Goal: Task Accomplishment & Management: Complete application form

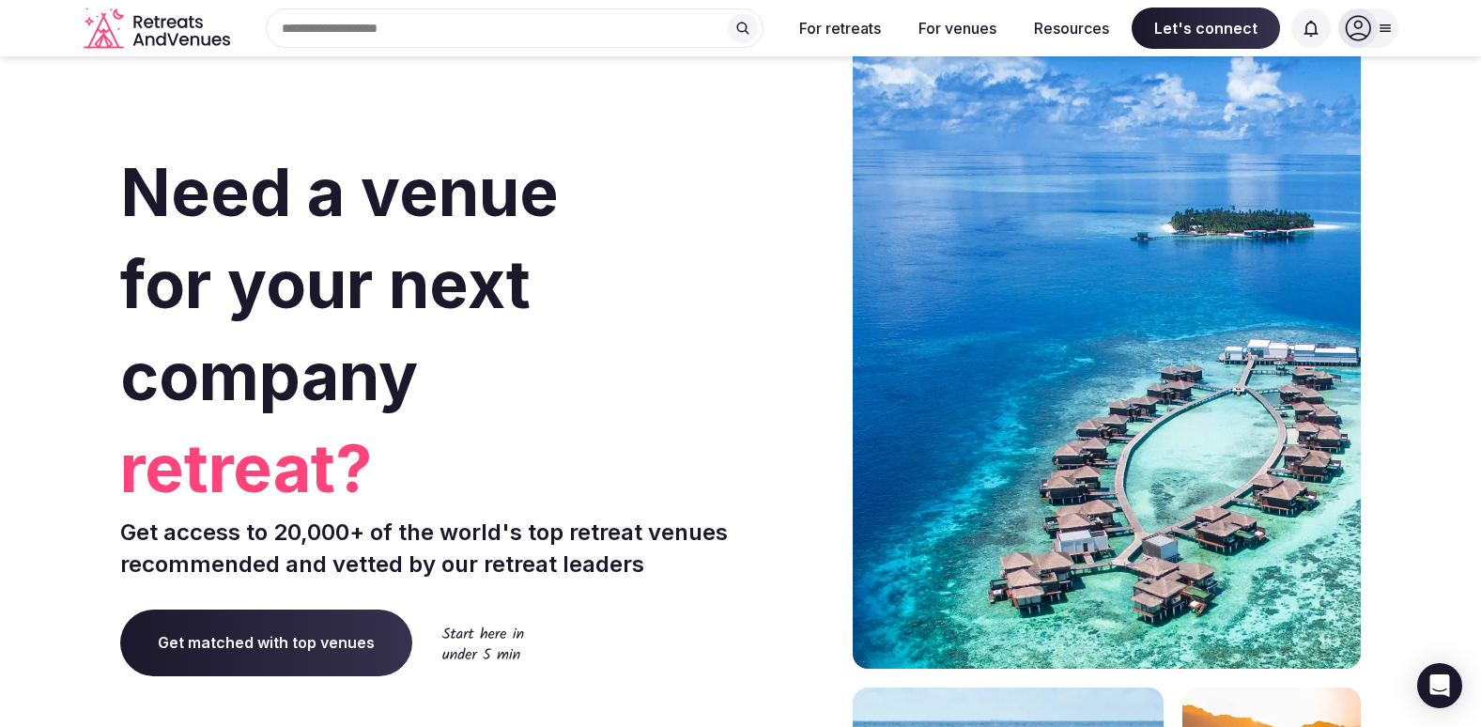
click at [13, 185] on section "Need a venue for your next company retreat? Get access to 20,000+ of the world'…" at bounding box center [740, 561] width 1481 height 1131
click at [1385, 37] on div at bounding box center [1368, 27] width 60 height 39
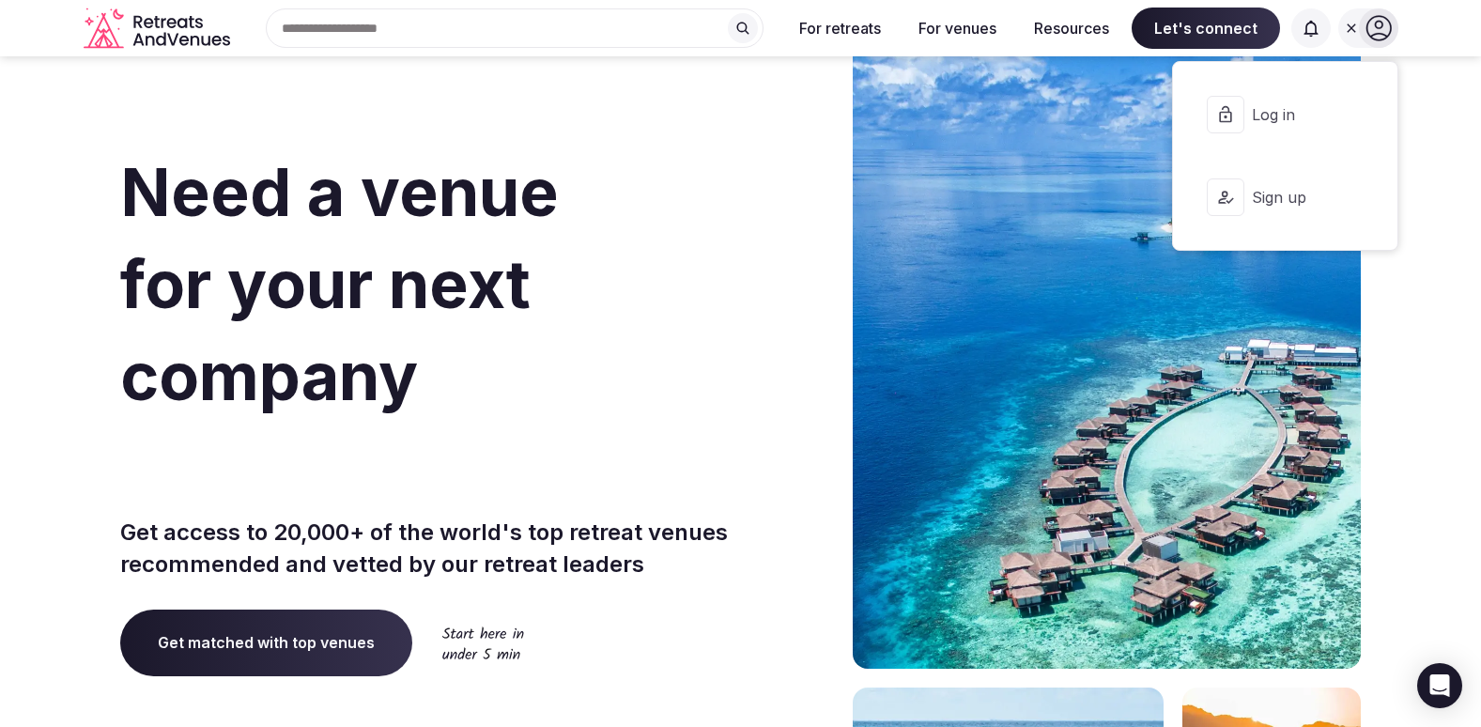
click at [649, 195] on h1 "Need a venue for your next company offsite?" at bounding box center [426, 323] width 613 height 355
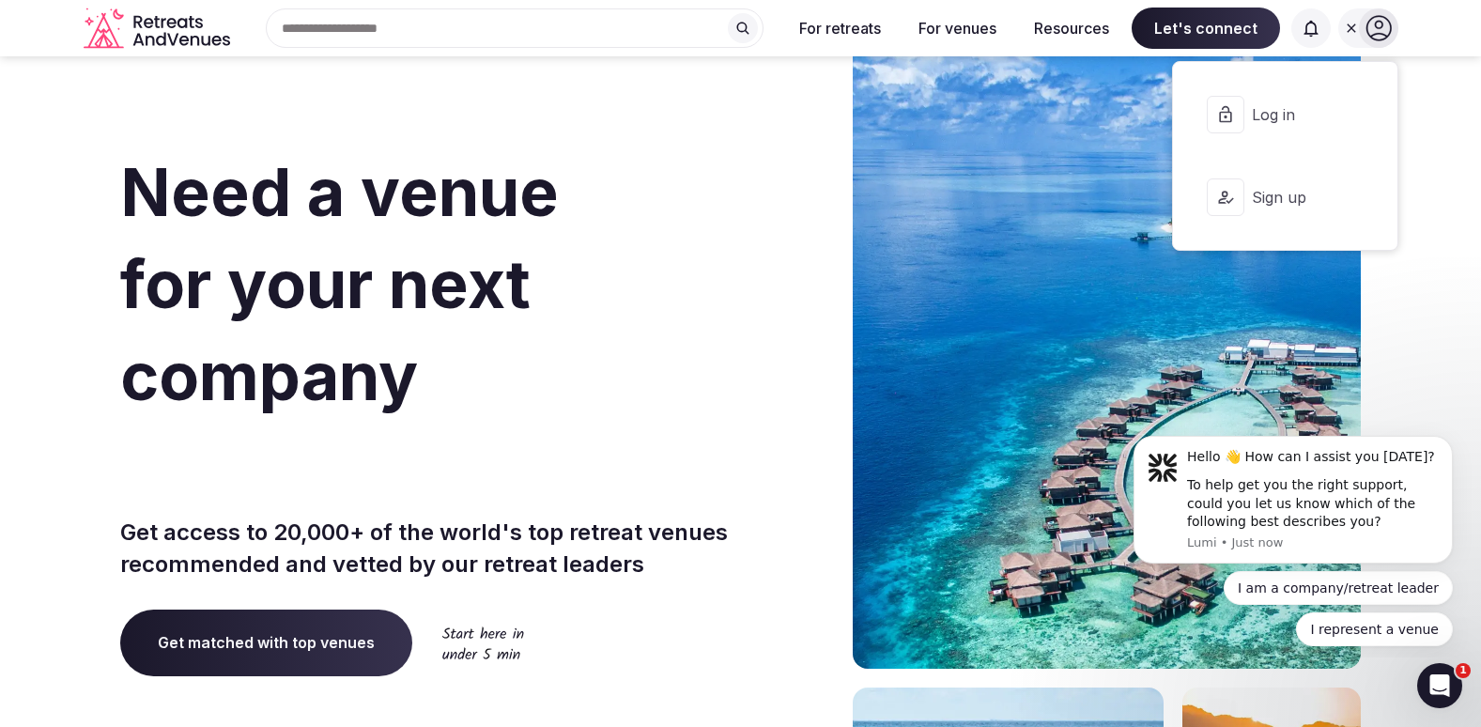
click at [330, 653] on span "Get matched with top venues" at bounding box center [266, 642] width 292 height 66
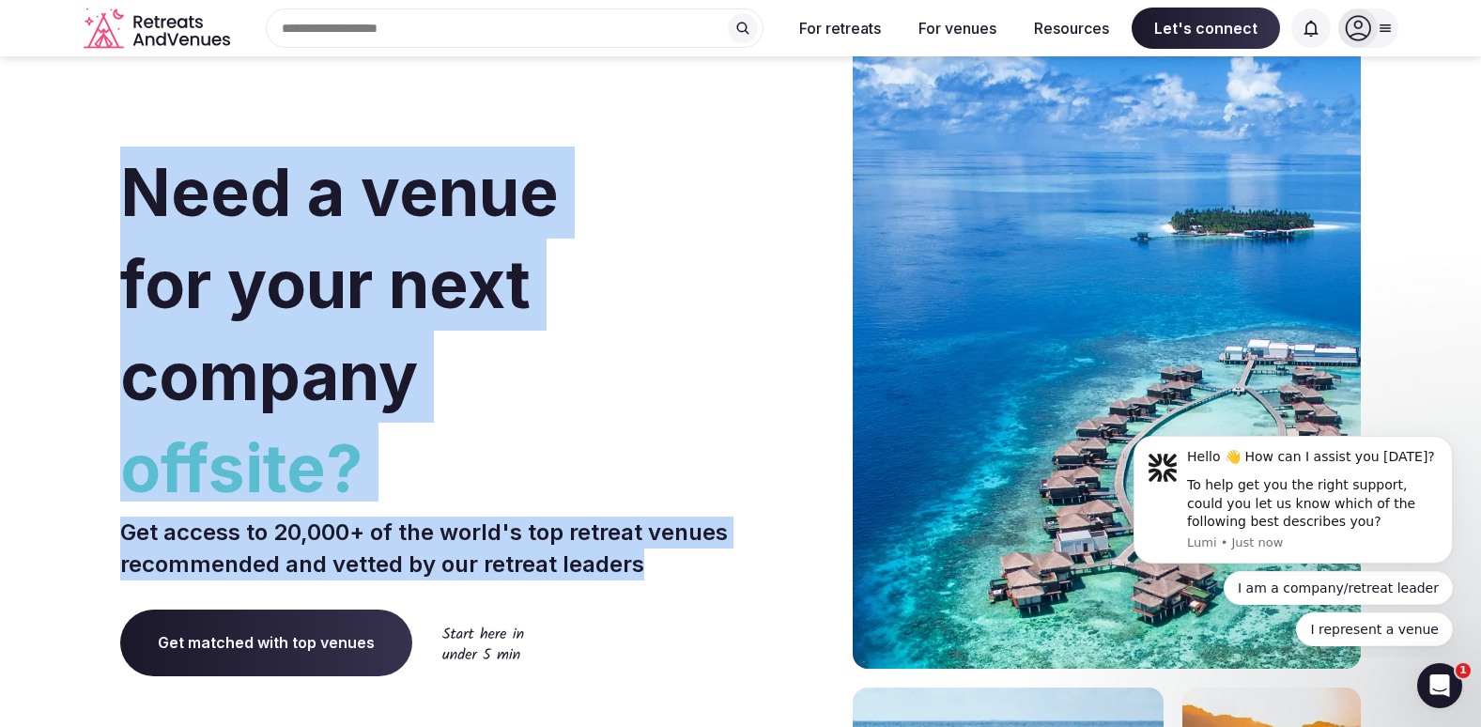
drag, startPoint x: 126, startPoint y: 197, endPoint x: 666, endPoint y: 563, distance: 652.3
click at [666, 563] on div "Need a venue for your next company offsite? Get access to 20,000+ of the world'…" at bounding box center [426, 561] width 613 height 1131
drag, startPoint x: 666, startPoint y: 563, endPoint x: 499, endPoint y: 563, distance: 167.1
copy div "Need a venue for your next company offsite? Get access to 20,000+ of the world'…"
